Goal: Transaction & Acquisition: Purchase product/service

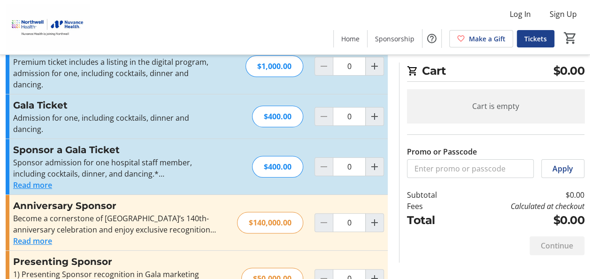
scroll to position [94, 0]
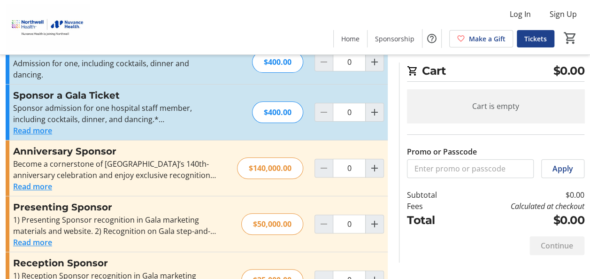
click at [25, 125] on button "Read more" at bounding box center [32, 130] width 39 height 11
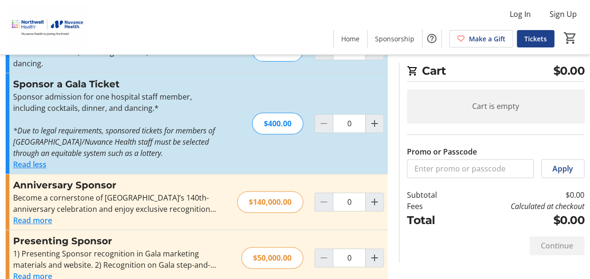
scroll to position [0, 0]
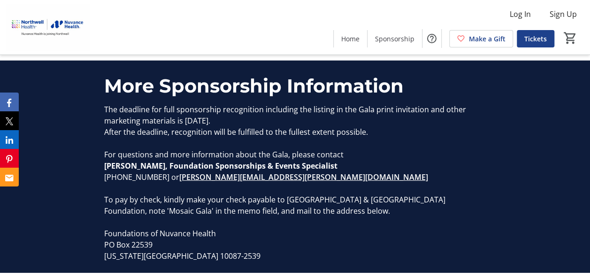
scroll to position [1362, 0]
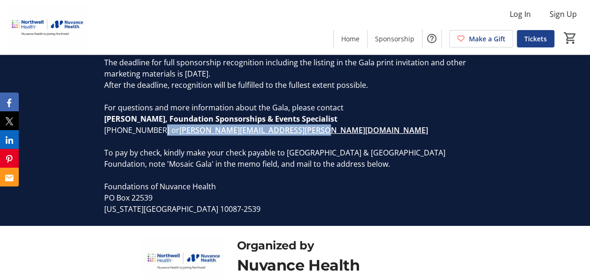
drag, startPoint x: 319, startPoint y: 134, endPoint x: 146, endPoint y: 132, distance: 173.3
click at [146, 132] on p "[PHONE_NUMBER] or [PERSON_NAME][EMAIL_ADDRESS][PERSON_NAME][DOMAIN_NAME]" at bounding box center [295, 129] width 382 height 11
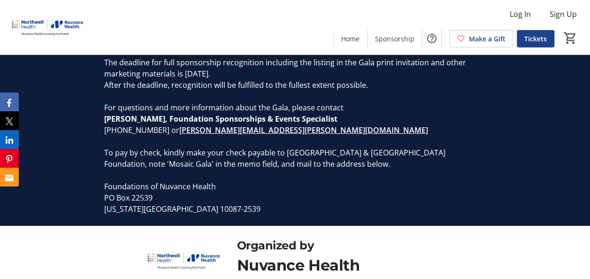
drag, startPoint x: 146, startPoint y: 132, endPoint x: 93, endPoint y: 124, distance: 53.2
click at [93, 123] on div "More Sponsorship Information The deadline for full sponsorship recognition incl…" at bounding box center [295, 120] width 590 height 212
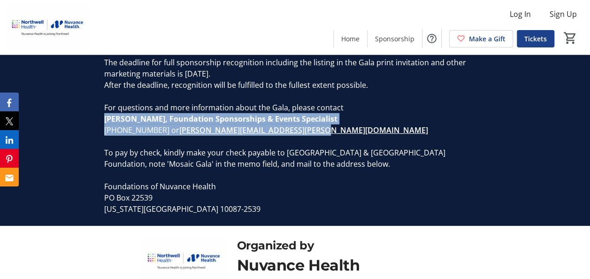
drag, startPoint x: 99, startPoint y: 121, endPoint x: 316, endPoint y: 129, distance: 218.0
click at [316, 129] on div "The deadline for full sponsorship recognition including the listing in the Gala…" at bounding box center [295, 136] width 393 height 158
drag, startPoint x: 316, startPoint y: 129, endPoint x: 253, endPoint y: 124, distance: 64.0
copy div "Stephanie Havens, Foundation Sponsorships & Events Specialist (475) 370-3959 or…"
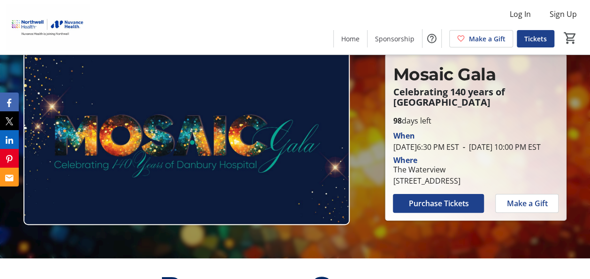
scroll to position [0, 0]
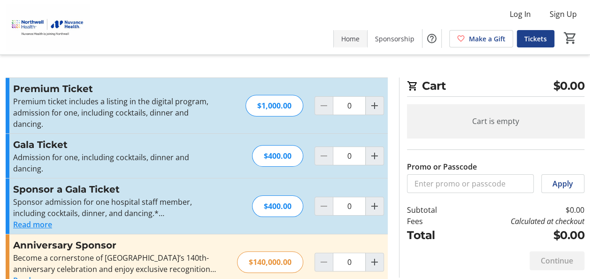
click at [358, 42] on span "Home" at bounding box center [350, 39] width 18 height 10
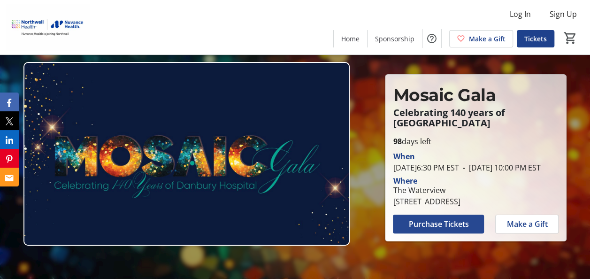
click at [421, 228] on span "Purchase Tickets" at bounding box center [438, 223] width 60 height 11
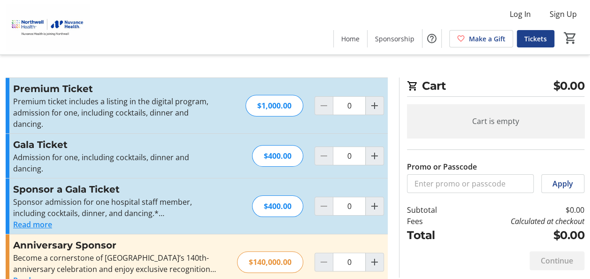
click at [139, 152] on p "Admission for one, including cocktails, dinner and dancing." at bounding box center [115, 163] width 205 height 23
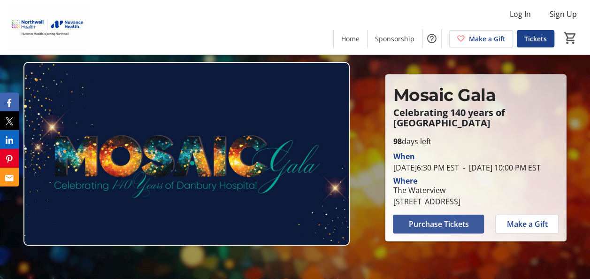
click at [451, 230] on span "Purchase Tickets" at bounding box center [438, 223] width 60 height 11
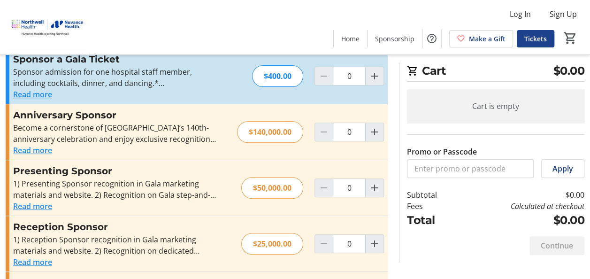
scroll to position [13, 0]
